Goal: Navigation & Orientation: Find specific page/section

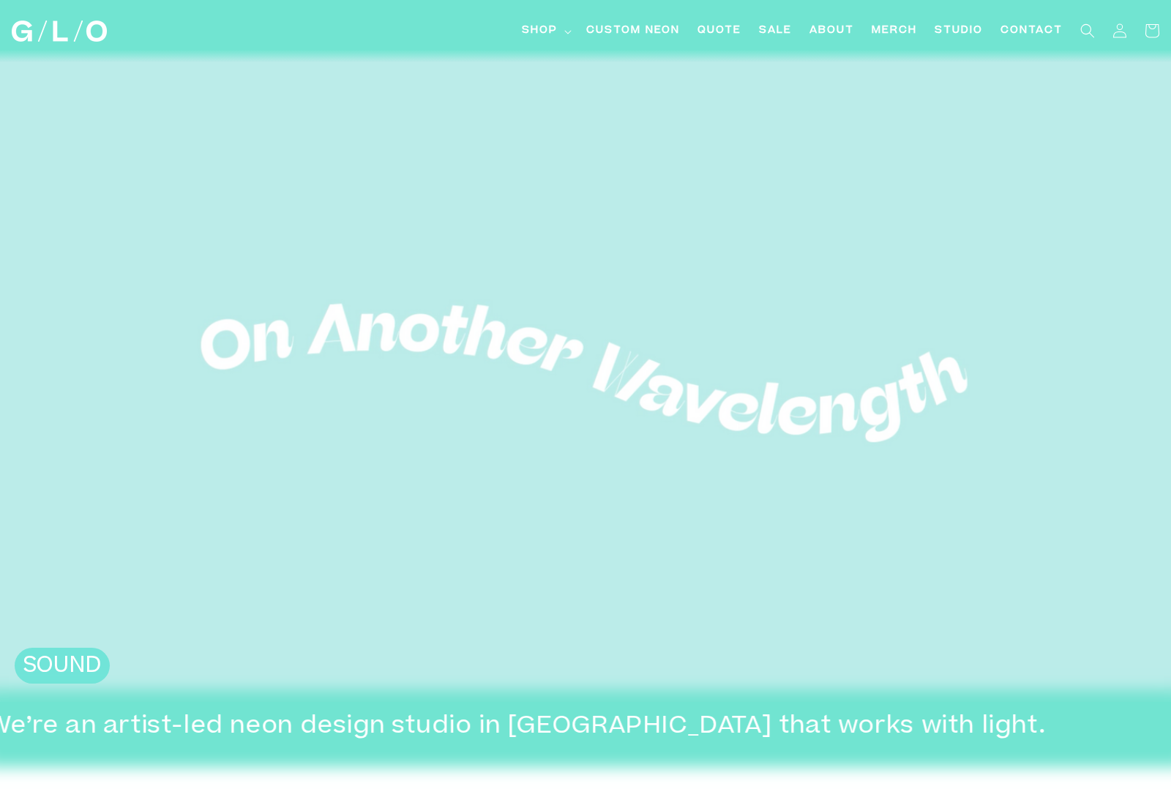
click at [537, 31] on span "Shop" at bounding box center [540, 30] width 36 height 15
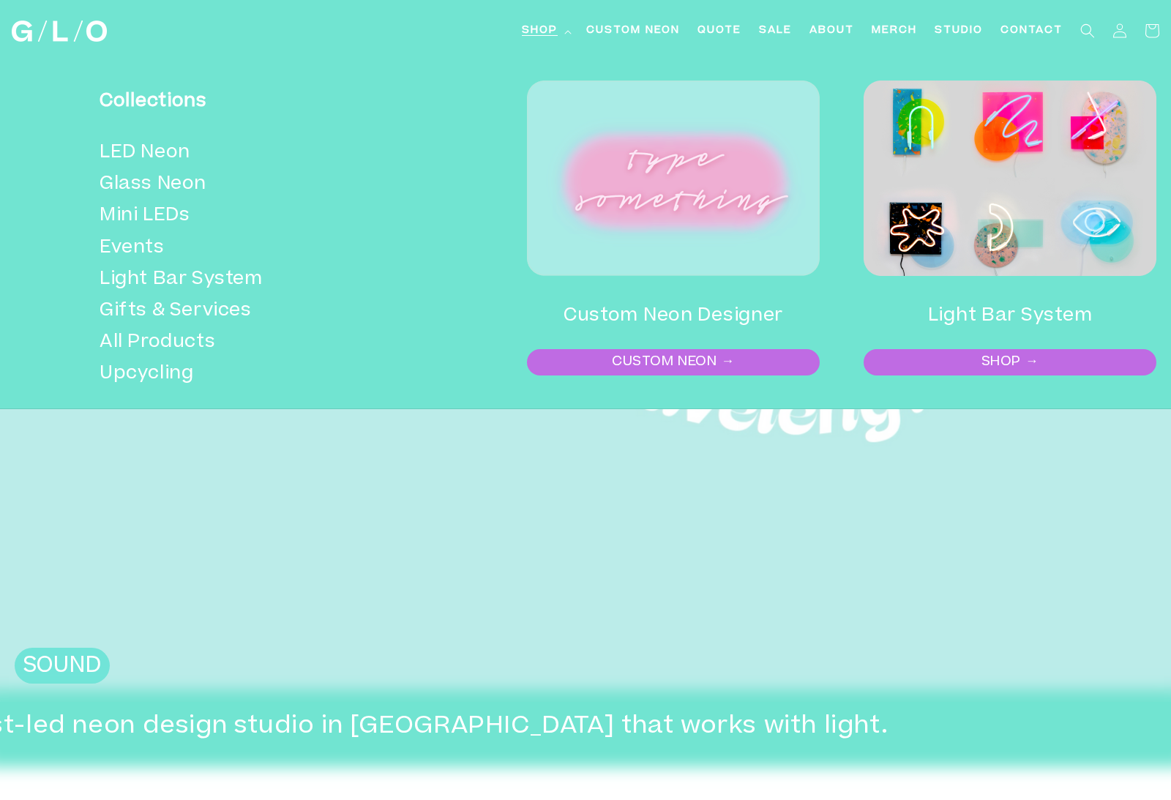
scroll to position [0, 81]
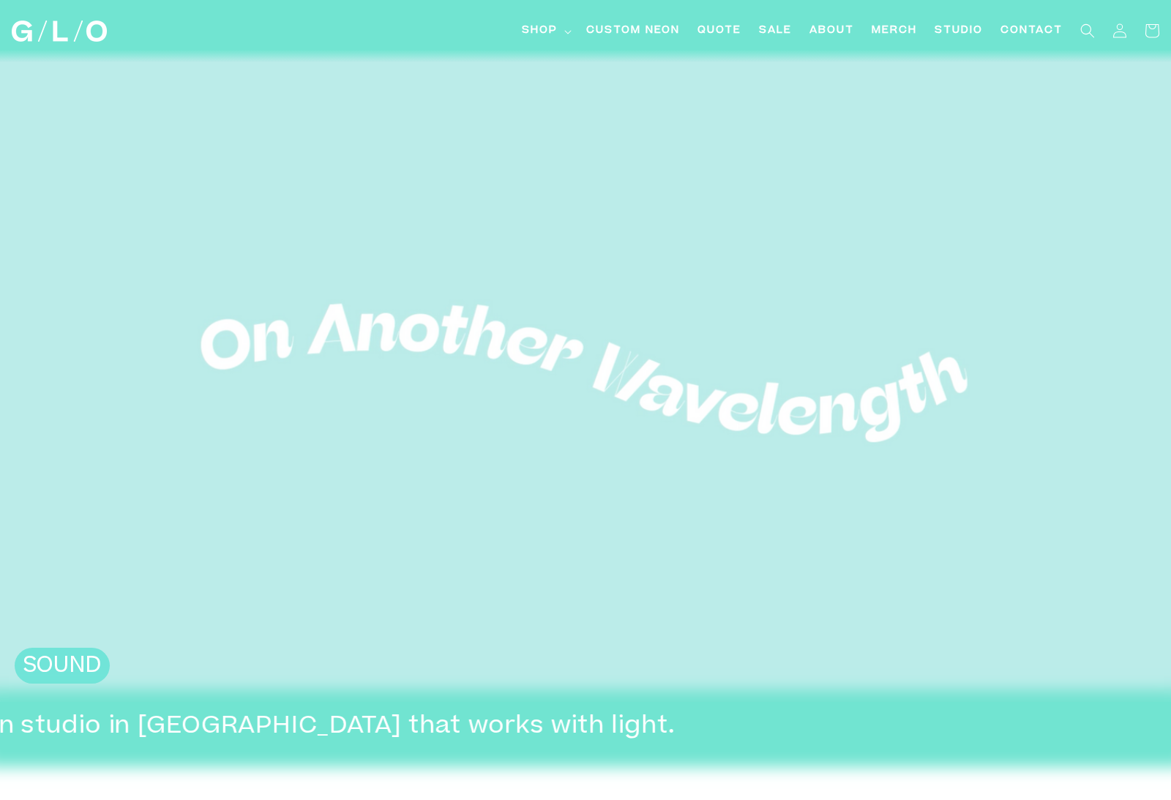
scroll to position [0, -1101]
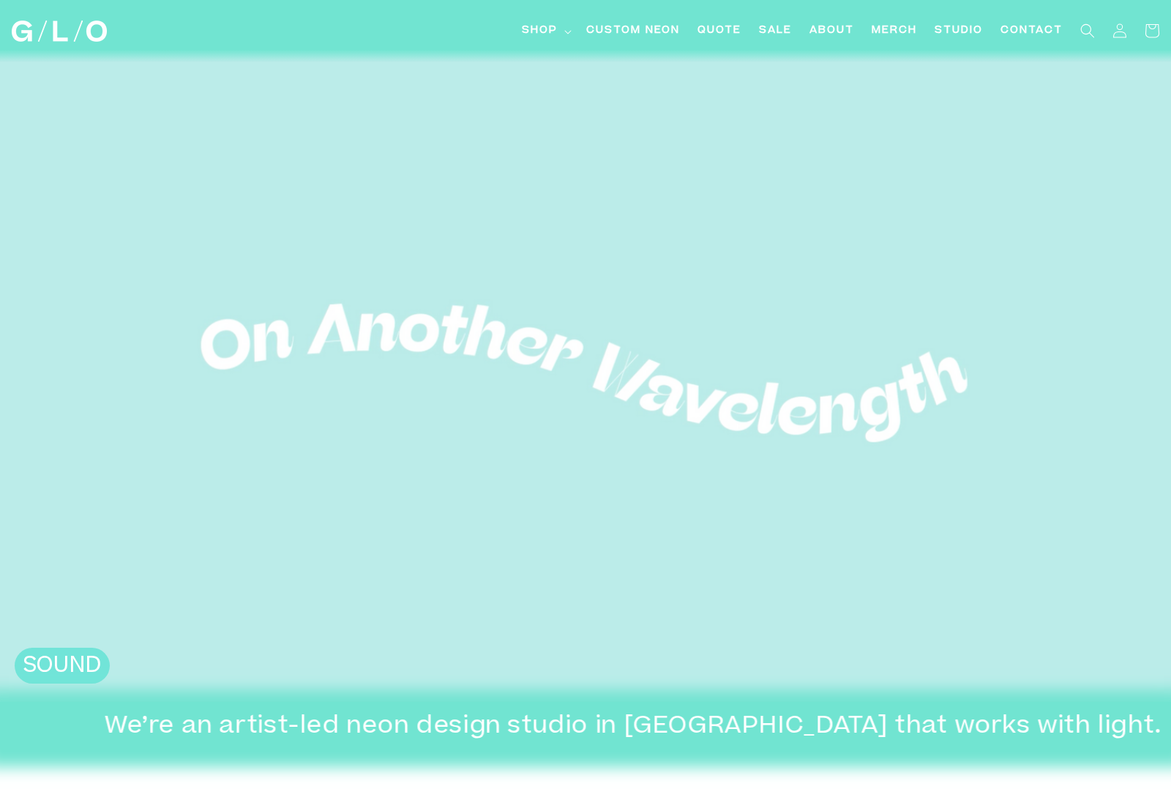
click at [530, 31] on span "Shop" at bounding box center [540, 30] width 36 height 15
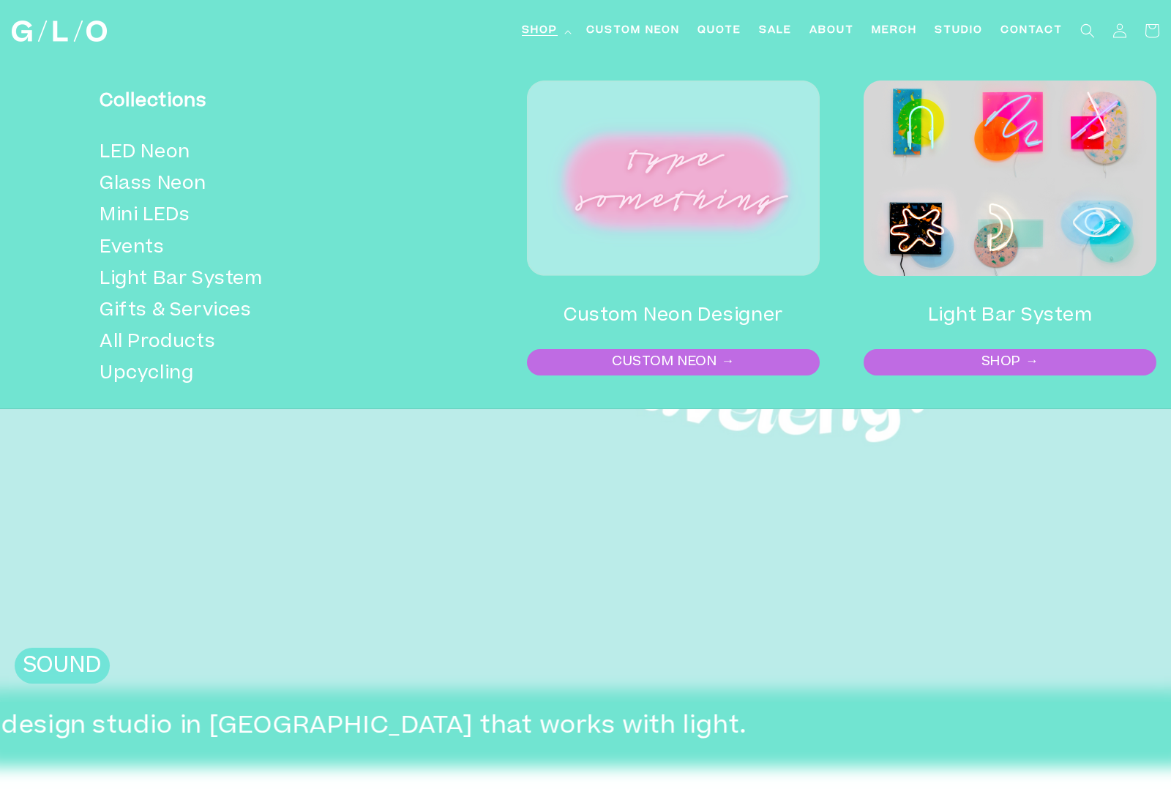
scroll to position [0, -996]
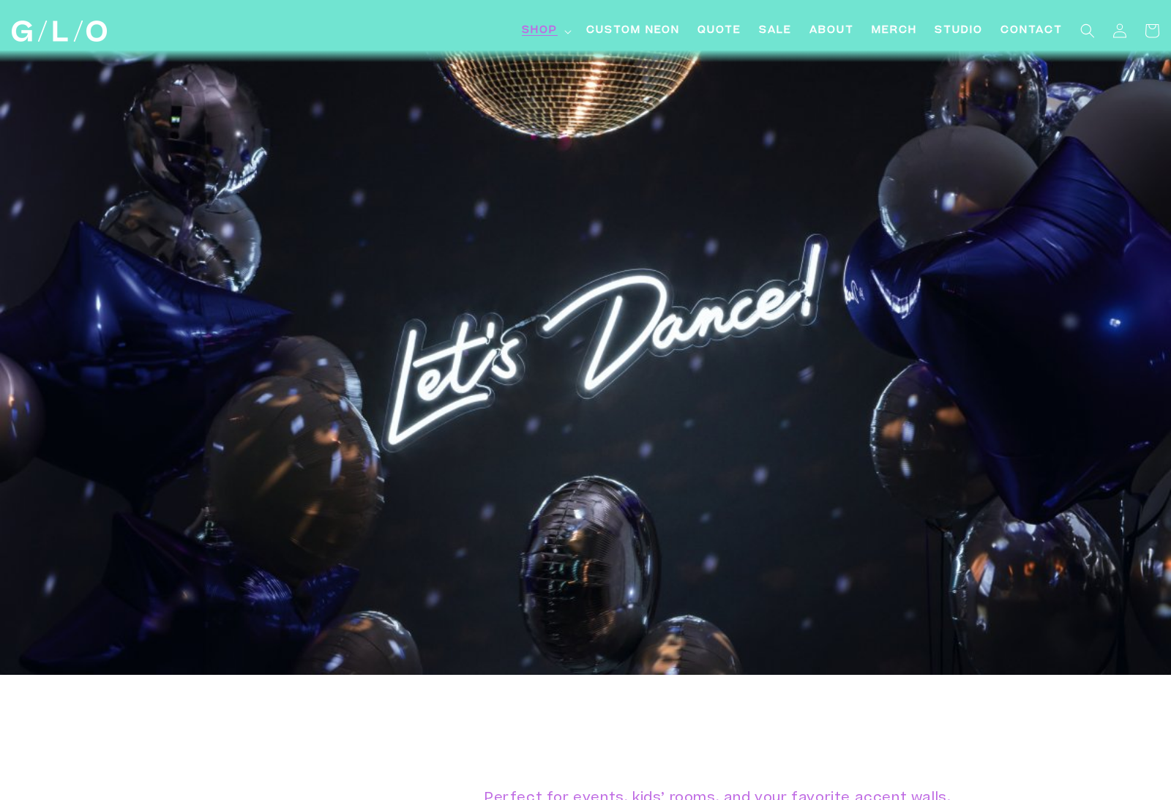
click at [835, 26] on span "About" at bounding box center [832, 30] width 45 height 15
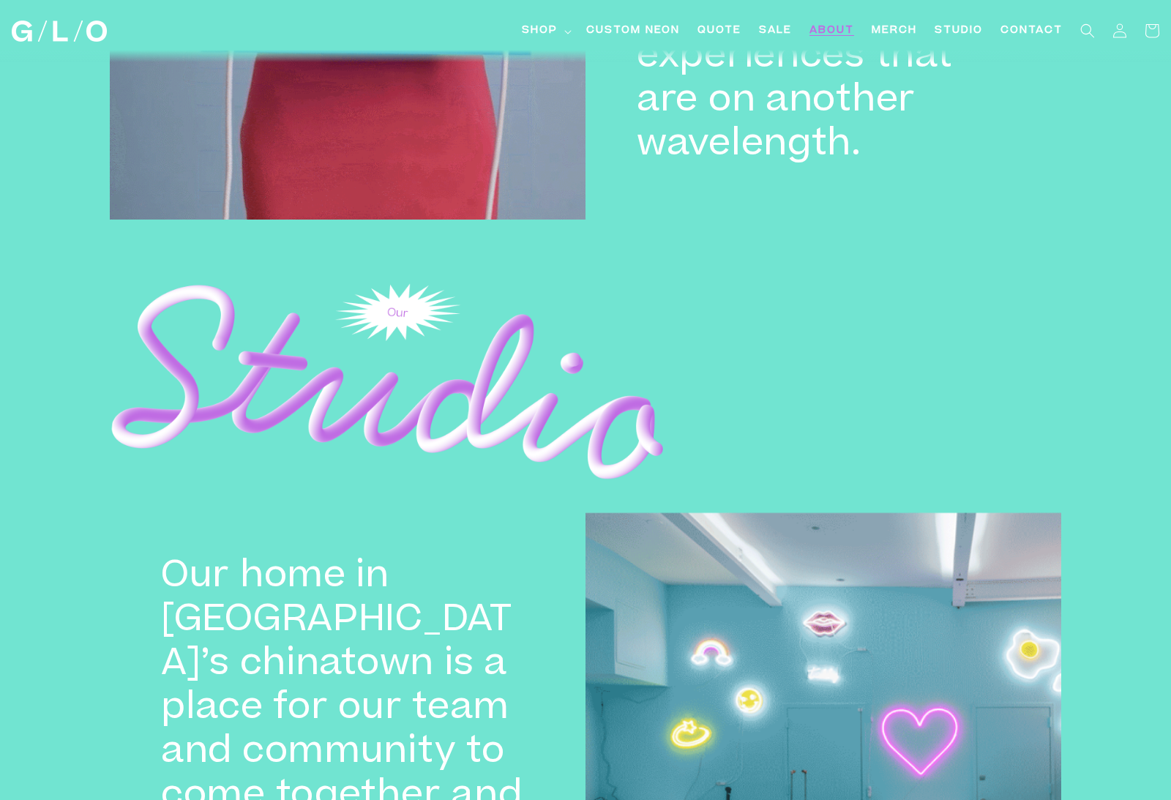
scroll to position [3247, 0]
click at [649, 31] on span "Custom Neon" at bounding box center [633, 30] width 94 height 15
